Goal: Communication & Community: Answer question/provide support

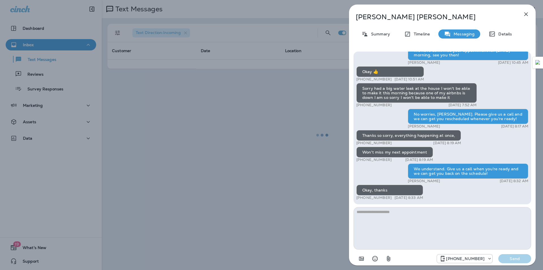
click at [527, 12] on icon "button" at bounding box center [526, 14] width 7 height 7
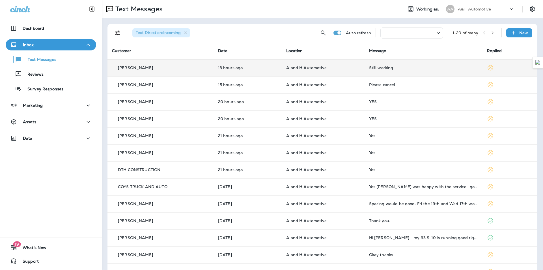
click at [358, 70] on td "A and H Automotive" at bounding box center [323, 67] width 83 height 17
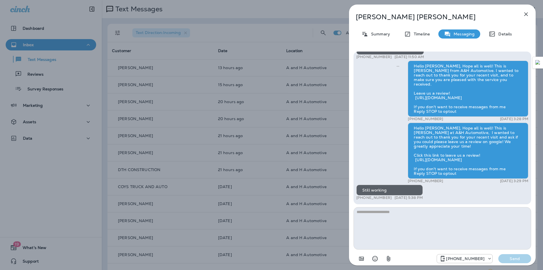
click at [522, 13] on button "button" at bounding box center [526, 13] width 11 height 11
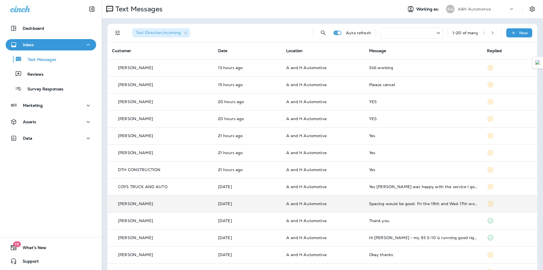
click at [398, 205] on div "Spacing would be good. Fri the 19th and Wed 17th works." at bounding box center [423, 203] width 109 height 5
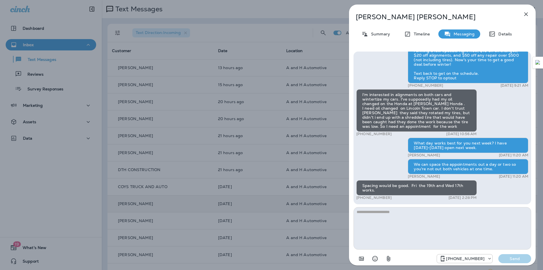
click at [378, 21] on div "Susan Crosby Summary Timeline Messaging Details Hi Susan, this is James from A&…" at bounding box center [442, 137] width 187 height 264
copy div "Susan Crosby"
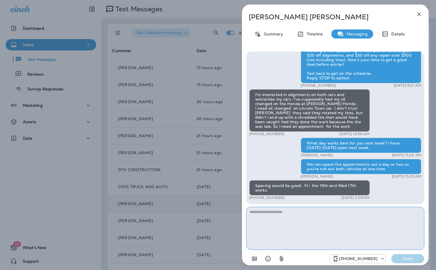
click at [291, 219] on textarea at bounding box center [335, 228] width 178 height 42
type textarea "**********"
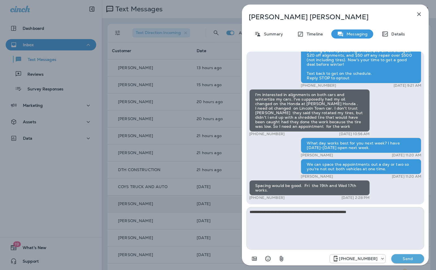
click at [418, 260] on p "Send" at bounding box center [408, 258] width 24 height 5
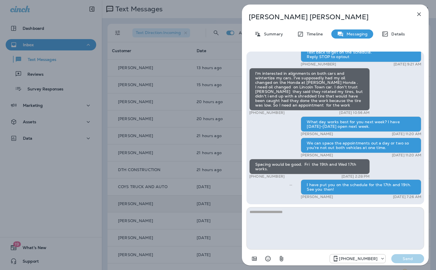
click at [423, 14] on button "button" at bounding box center [418, 13] width 11 height 11
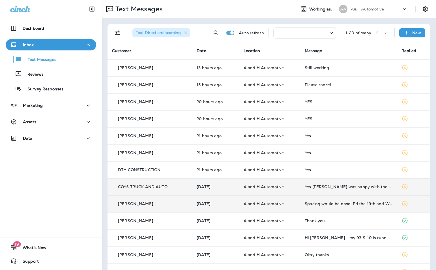
click at [355, 188] on div "Yes [PERSON_NAME] was happy with the service I got as always I will be back [DA…" at bounding box center [349, 186] width 88 height 5
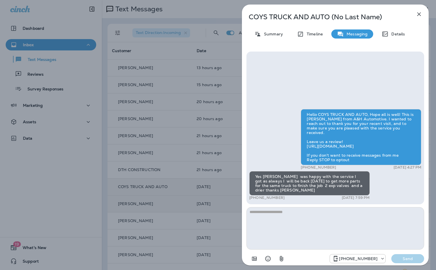
click at [422, 15] on icon "button" at bounding box center [419, 14] width 7 height 7
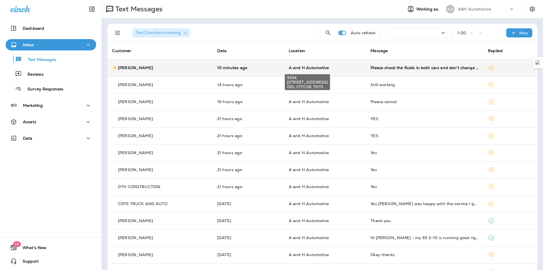
click at [314, 68] on span "A and H Automotive" at bounding box center [309, 67] width 40 height 5
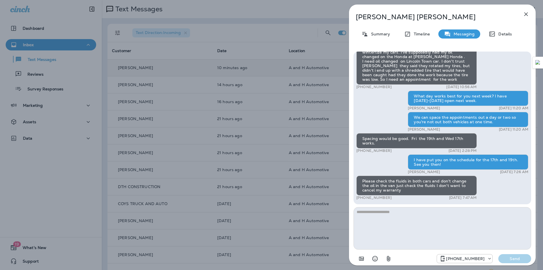
click at [381, 222] on textarea at bounding box center [443, 228] width 178 height 42
type textarea "*"
type textarea "**********"
click at [506, 257] on p "Send" at bounding box center [515, 258] width 24 height 5
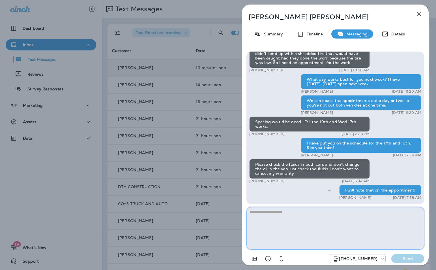
click at [334, 224] on textarea at bounding box center [335, 228] width 178 height 42
type textarea "**********"
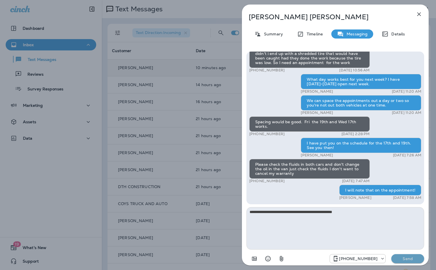
click at [408, 260] on p "Send" at bounding box center [408, 258] width 24 height 5
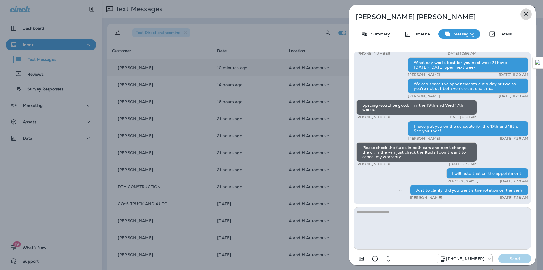
click at [526, 16] on icon "button" at bounding box center [526, 14] width 7 height 7
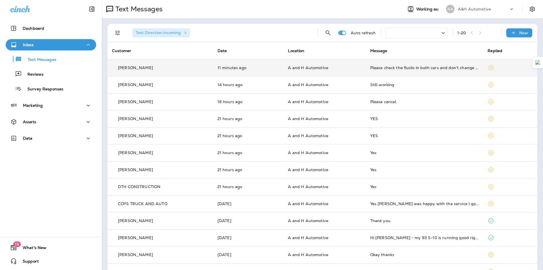
click at [293, 8] on div "Text Messages" at bounding box center [250, 8] width 297 height 11
click at [326, 32] on icon "Search Messages" at bounding box center [328, 32] width 5 height 5
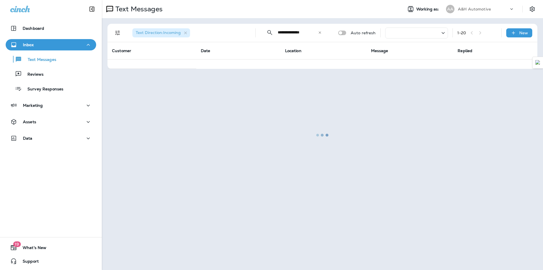
type input "**********"
drag, startPoint x: 66, startPoint y: 65, endPoint x: 207, endPoint y: 51, distance: 141.6
click at [66, 64] on button "Text Messages" at bounding box center [51, 59] width 91 height 12
click at [322, 33] on div at bounding box center [322, 135] width 440 height 269
drag, startPoint x: 322, startPoint y: 33, endPoint x: 300, endPoint y: 4, distance: 36.0
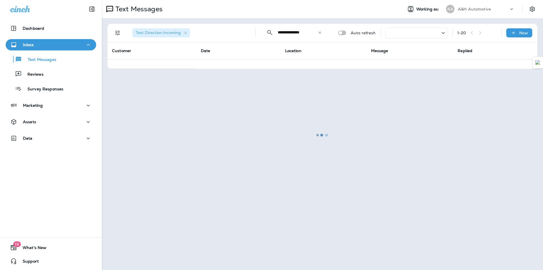
click at [321, 33] on div at bounding box center [322, 135] width 440 height 269
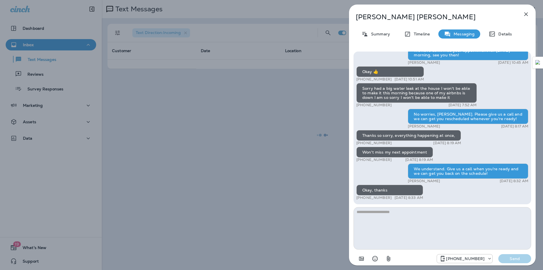
click at [530, 14] on button "button" at bounding box center [526, 13] width 11 height 11
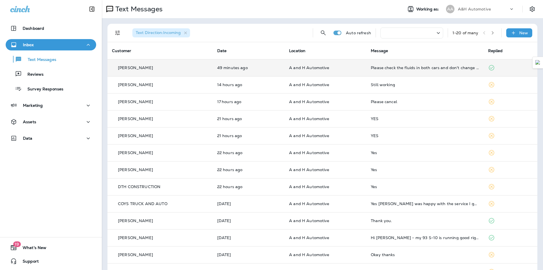
click at [386, 74] on td "Please check the fluids in both cars and don't change the oil in the van just c…" at bounding box center [424, 67] width 117 height 17
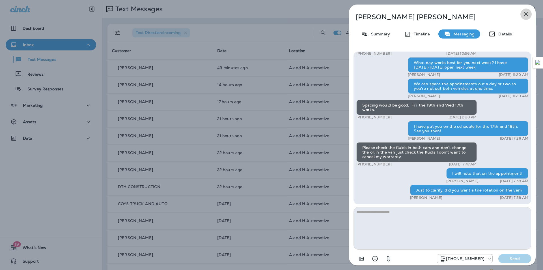
click at [525, 14] on icon "button" at bounding box center [527, 14] width 4 height 4
